Goal: Book appointment/travel/reservation

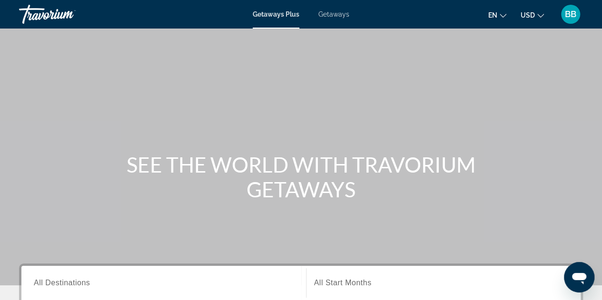
click at [62, 281] on span "All Destinations" at bounding box center [62, 283] width 56 height 8
click at [62, 281] on input "Destination All Destinations" at bounding box center [164, 283] width 260 height 11
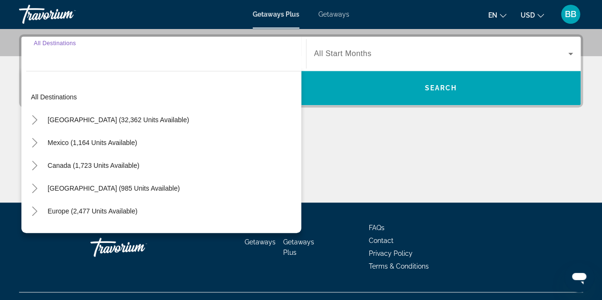
scroll to position [232, 0]
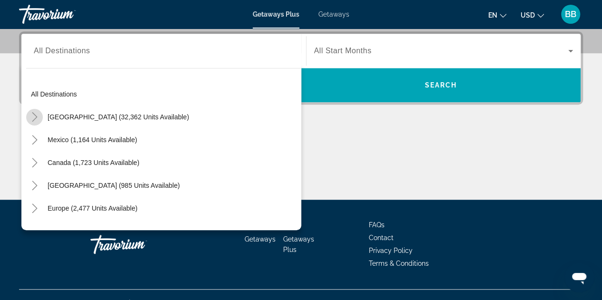
click at [33, 115] on icon "Toggle United States (32,362 units available)" at bounding box center [35, 117] width 10 height 10
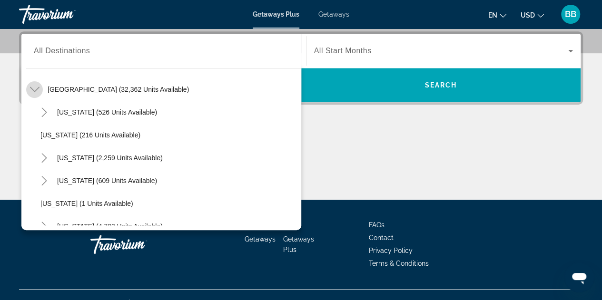
click at [35, 90] on icon "Toggle United States (32,362 units available)" at bounding box center [35, 89] width 10 height 5
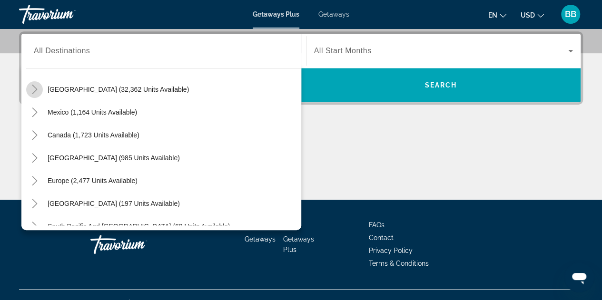
click at [32, 88] on icon "Toggle United States (32,362 units available)" at bounding box center [35, 90] width 10 height 10
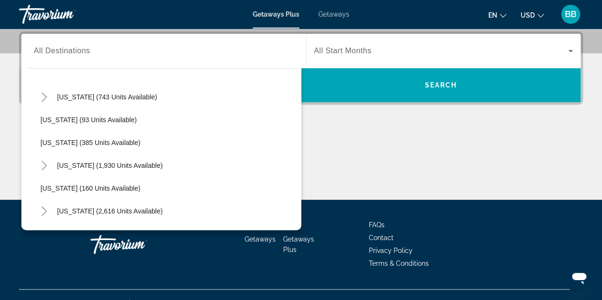
scroll to position [456, 0]
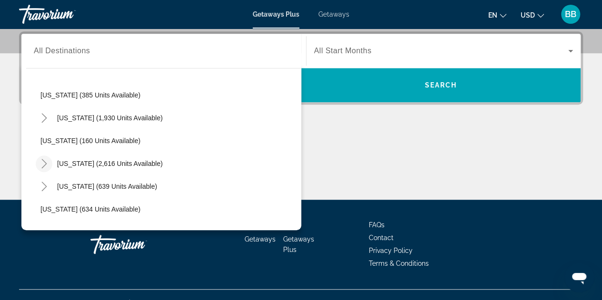
click at [40, 162] on icon "Toggle Nevada (2,616 units available)" at bounding box center [45, 164] width 10 height 10
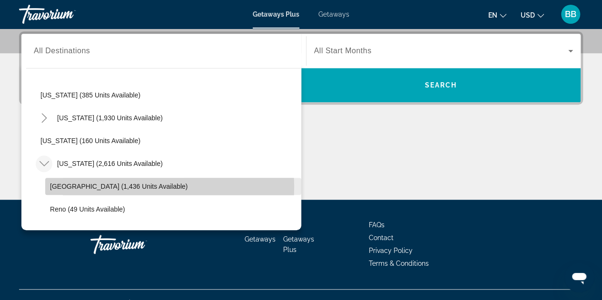
click at [118, 186] on span "[GEOGRAPHIC_DATA] (1,436 units available)" at bounding box center [119, 187] width 138 height 8
type input "**********"
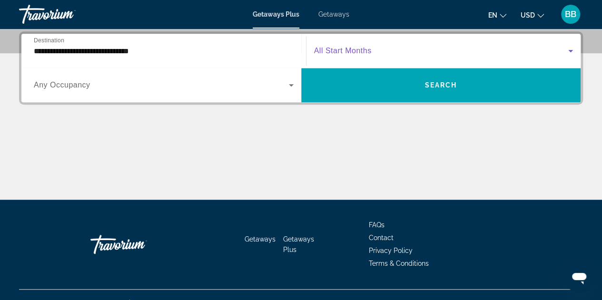
click at [572, 50] on icon "Search widget" at bounding box center [570, 51] width 5 height 2
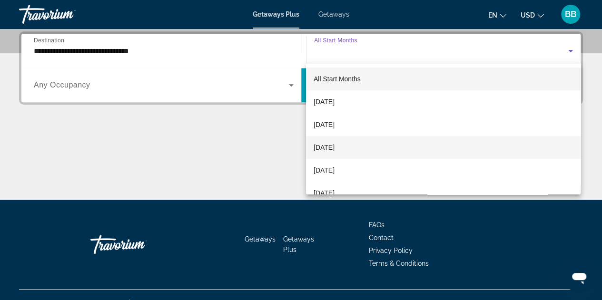
click at [335, 149] on span "[DATE]" at bounding box center [324, 147] width 21 height 11
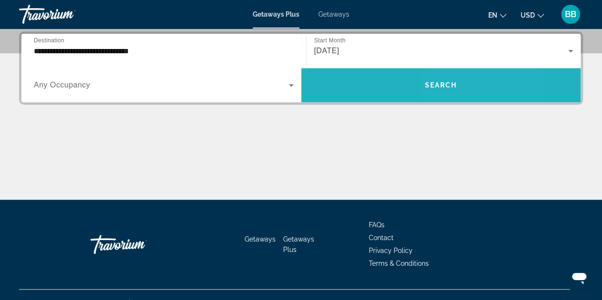
click at [442, 83] on span "Search" at bounding box center [441, 85] width 32 height 8
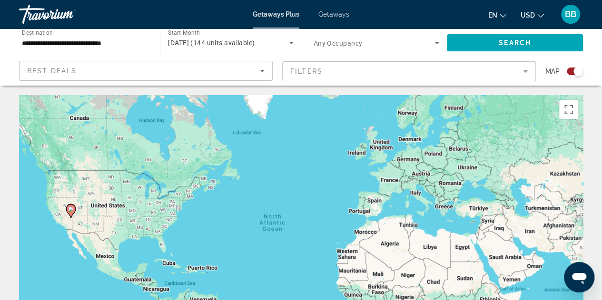
click at [527, 71] on mat-form-field "Filters" at bounding box center [409, 71] width 254 height 20
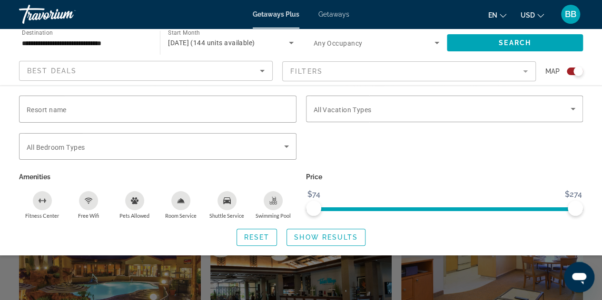
scroll to position [238, 0]
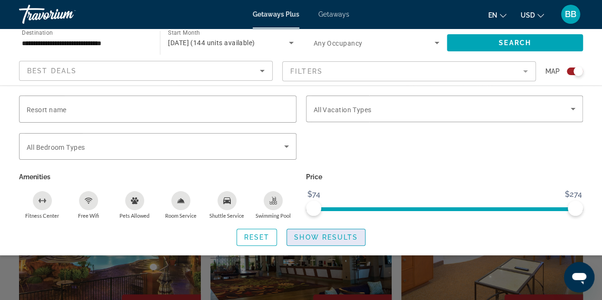
click at [323, 238] on span "Show Results" at bounding box center [326, 238] width 64 height 8
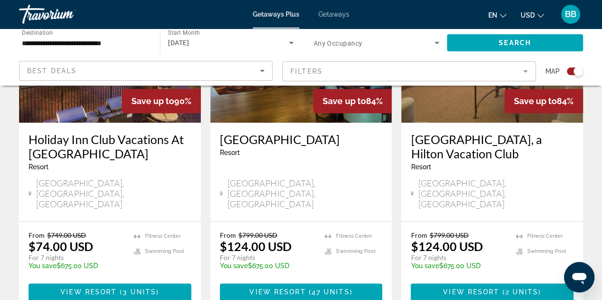
scroll to position [333, 0]
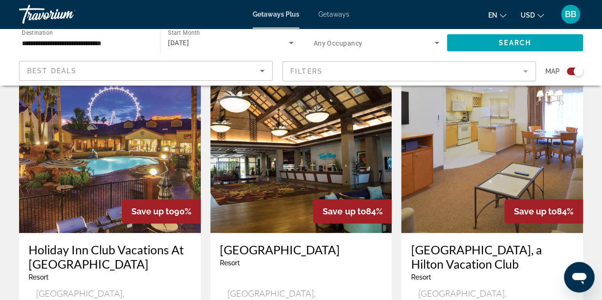
click at [525, 73] on mat-form-field "Filters" at bounding box center [409, 71] width 254 height 20
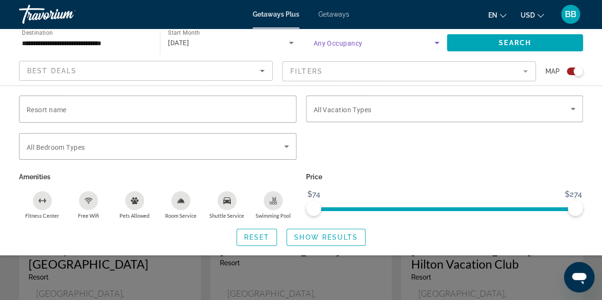
click at [436, 43] on icon "Search widget" at bounding box center [437, 43] width 5 height 2
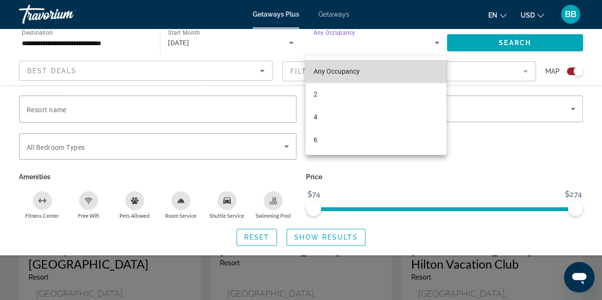
click at [412, 66] on mat-option "Any Occupancy" at bounding box center [376, 71] width 141 height 23
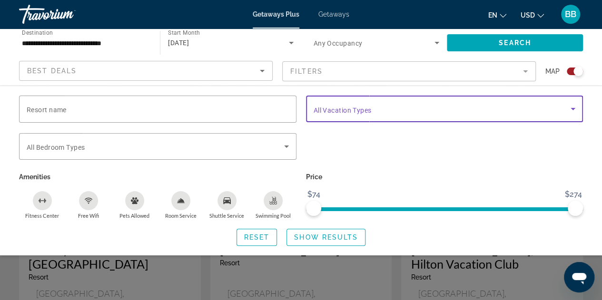
click at [575, 110] on icon "Search widget" at bounding box center [572, 108] width 11 height 11
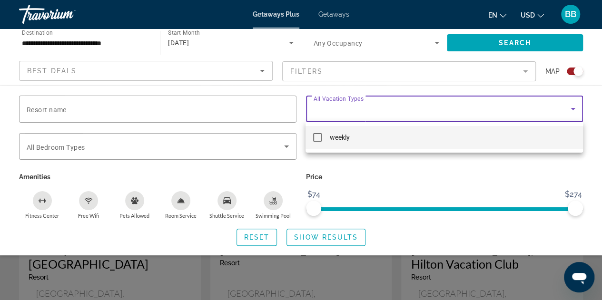
click at [470, 168] on div at bounding box center [301, 150] width 602 height 300
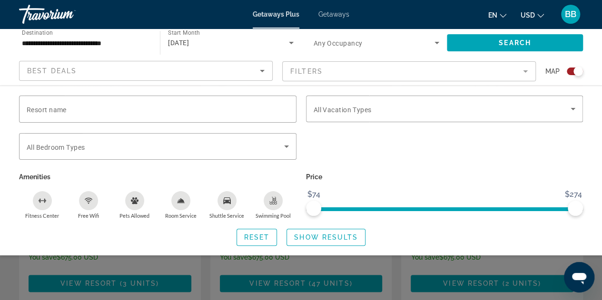
scroll to position [524, 0]
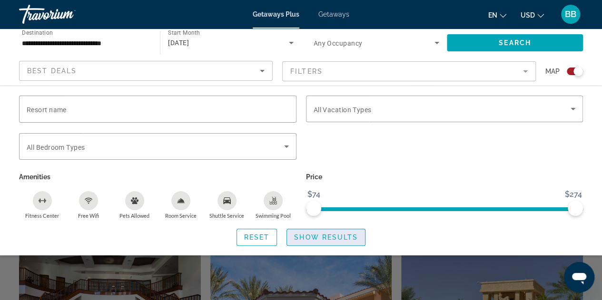
click at [323, 235] on span "Show Results" at bounding box center [326, 238] width 64 height 8
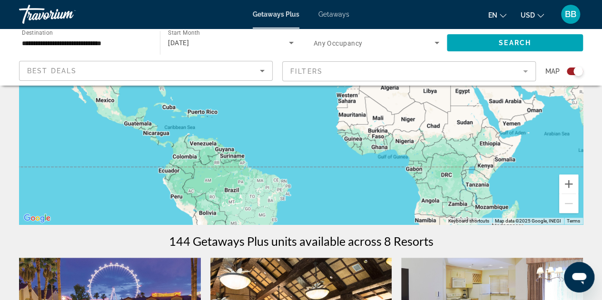
scroll to position [143, 0]
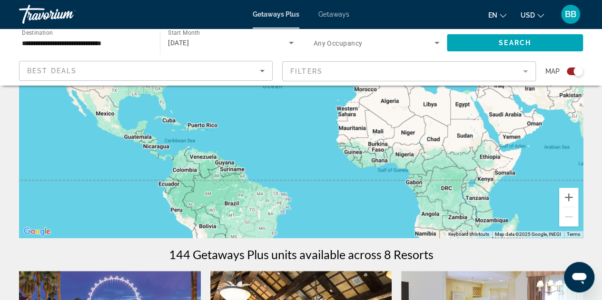
click at [330, 12] on span "Getaways" at bounding box center [334, 14] width 31 height 8
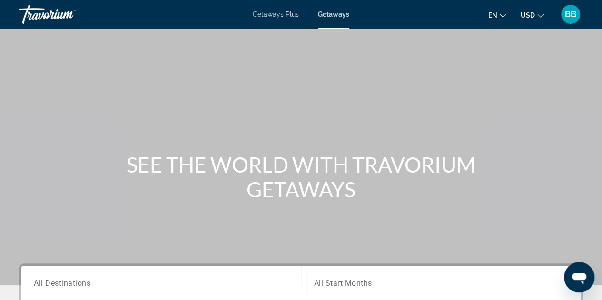
click at [70, 284] on span "All Destinations" at bounding box center [62, 283] width 57 height 9
click at [70, 284] on input "Destination All Destinations" at bounding box center [164, 283] width 260 height 11
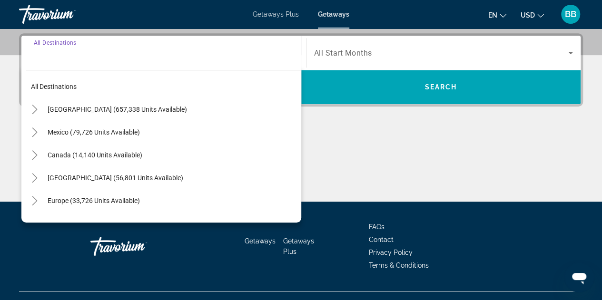
scroll to position [232, 0]
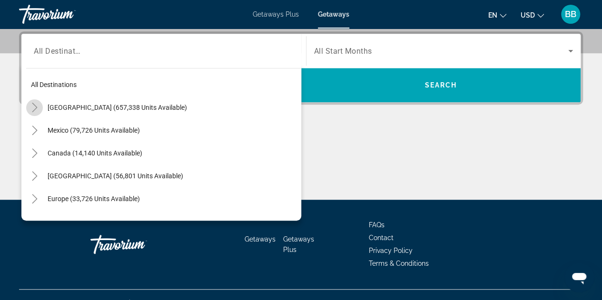
click at [33, 106] on icon "Toggle United States (657,338 units available)" at bounding box center [35, 108] width 10 height 10
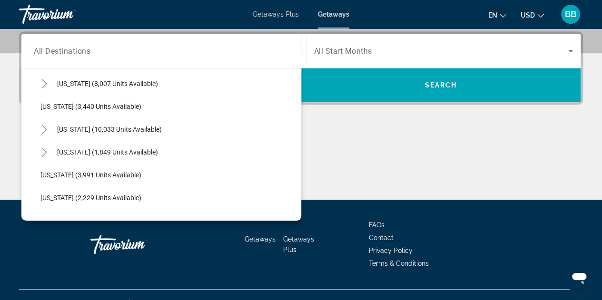
scroll to position [551, 0]
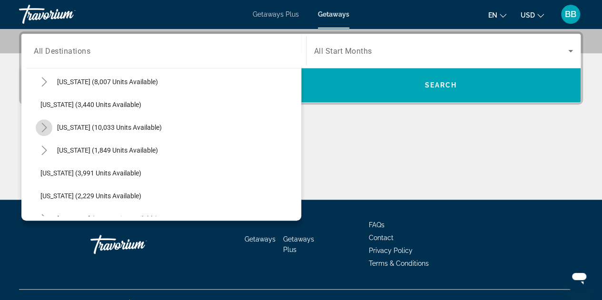
click at [43, 126] on icon "Toggle Nevada (10,033 units available)" at bounding box center [45, 128] width 10 height 10
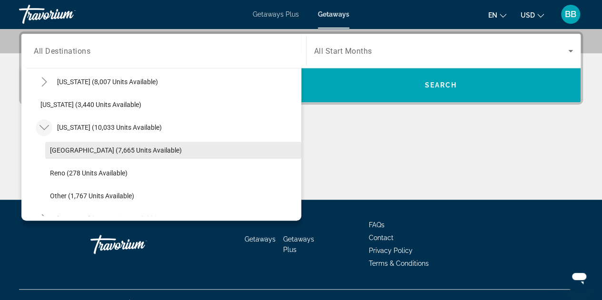
click at [79, 151] on span "[GEOGRAPHIC_DATA] (7,665 units available)" at bounding box center [116, 151] width 132 height 8
type input "**********"
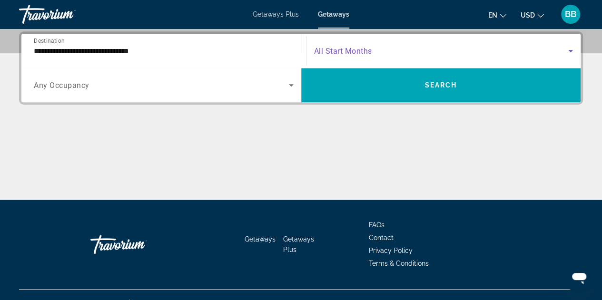
click at [571, 51] on icon "Search widget" at bounding box center [570, 50] width 11 height 11
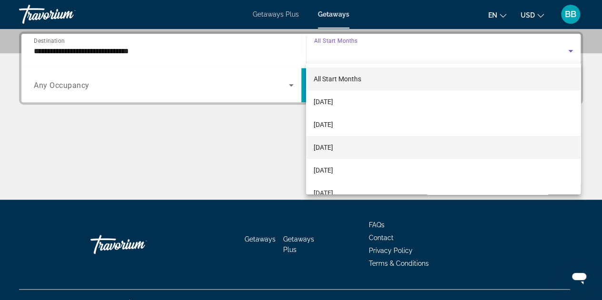
click at [333, 146] on span "[DATE]" at bounding box center [324, 147] width 20 height 11
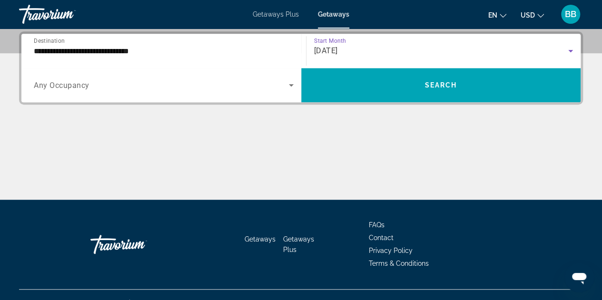
click at [291, 86] on icon "Search widget" at bounding box center [291, 85] width 11 height 11
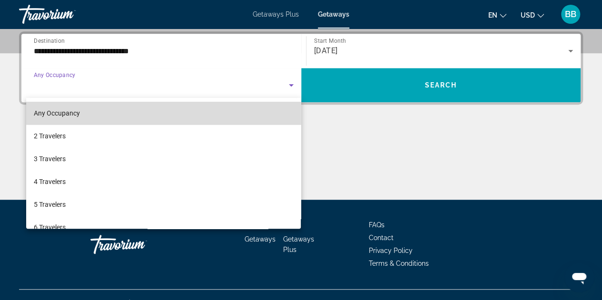
click at [269, 110] on mat-option "Any Occupancy" at bounding box center [163, 113] width 275 height 23
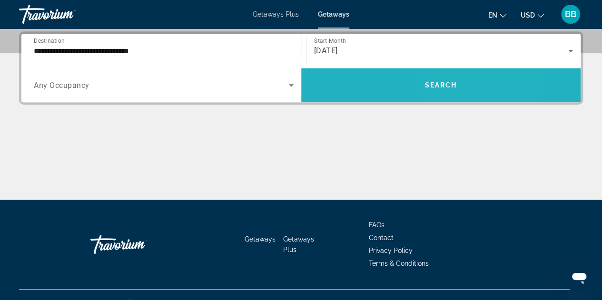
click at [445, 83] on span "Search" at bounding box center [441, 85] width 32 height 8
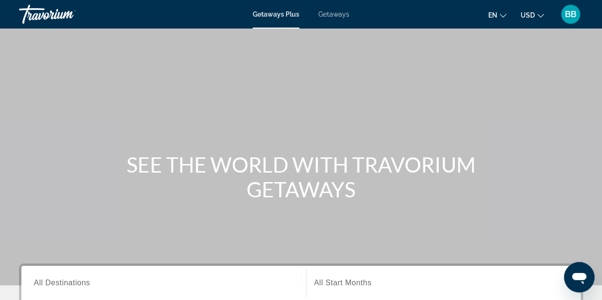
click at [332, 13] on span "Getaways" at bounding box center [334, 14] width 31 height 8
click at [55, 280] on span "All Destinations" at bounding box center [62, 283] width 56 height 8
click at [55, 280] on input "Destination All Destinations" at bounding box center [164, 283] width 260 height 11
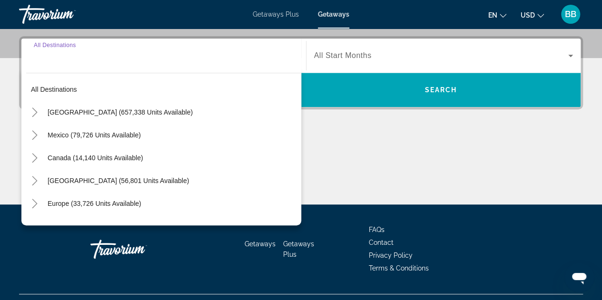
scroll to position [232, 0]
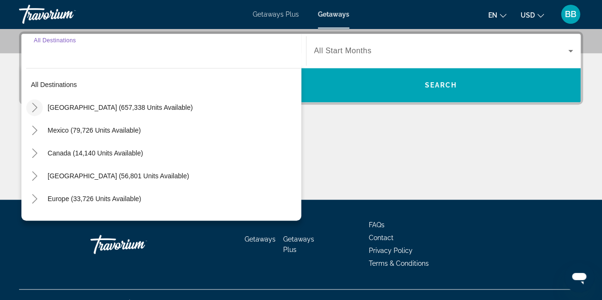
click at [33, 106] on icon "Toggle United States (657,338 units available)" at bounding box center [35, 108] width 10 height 10
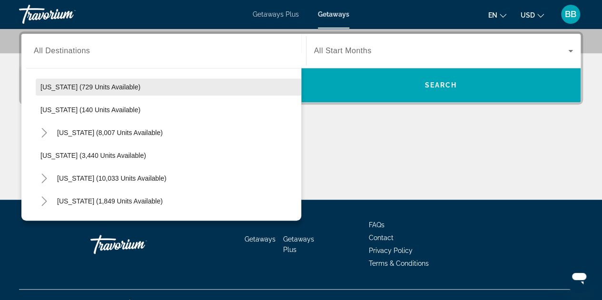
scroll to position [551, 0]
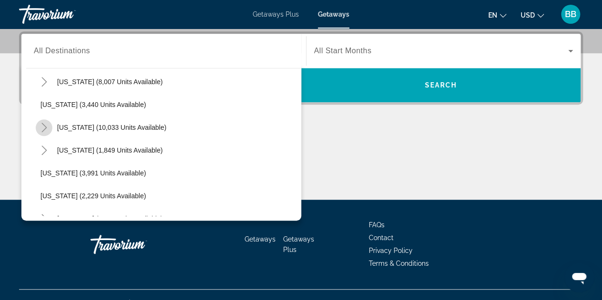
click at [43, 126] on icon "Toggle Nevada (10,033 units available)" at bounding box center [45, 128] width 10 height 10
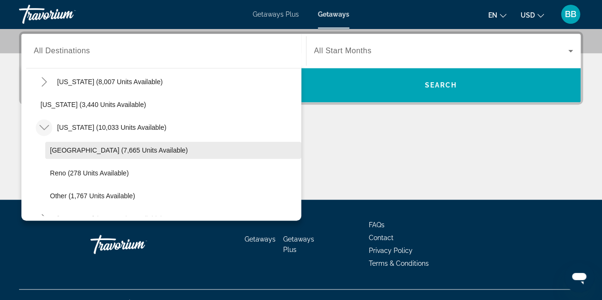
click at [63, 150] on span "[GEOGRAPHIC_DATA] (7,665 units available)" at bounding box center [119, 151] width 138 height 8
type input "**********"
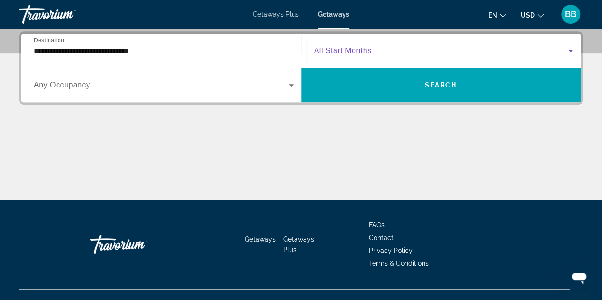
click at [571, 51] on icon "Search widget" at bounding box center [570, 51] width 5 height 2
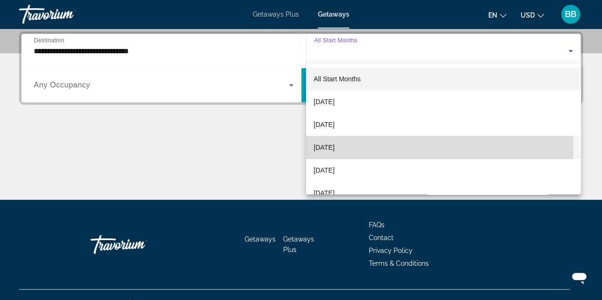
click at [326, 148] on span "[DATE]" at bounding box center [324, 147] width 21 height 11
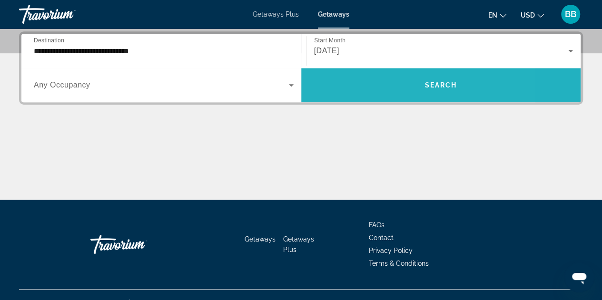
click at [377, 90] on span "Search widget" at bounding box center [441, 85] width 280 height 23
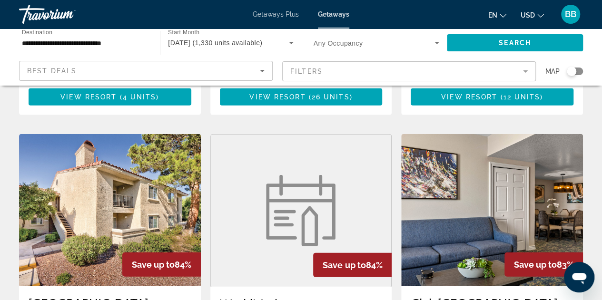
scroll to position [1143, 0]
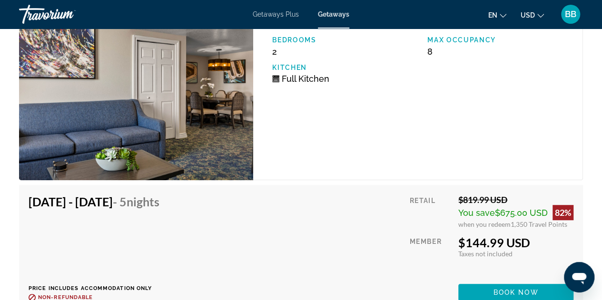
scroll to position [1932, 0]
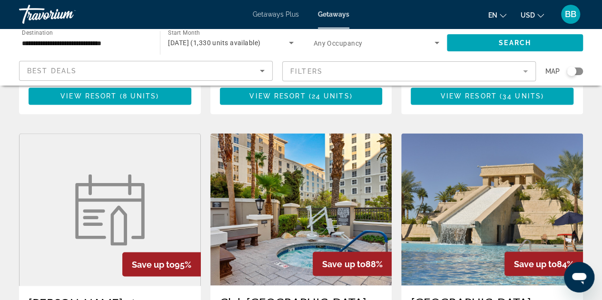
scroll to position [762, 0]
